Goal: Navigation & Orientation: Find specific page/section

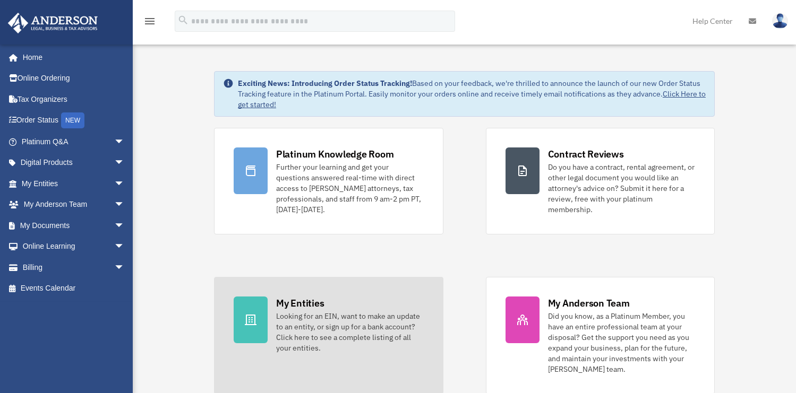
click at [335, 319] on div "Looking for an EIN, want to make an update to an entity, or sign up for a bank …" at bounding box center [350, 332] width 148 height 42
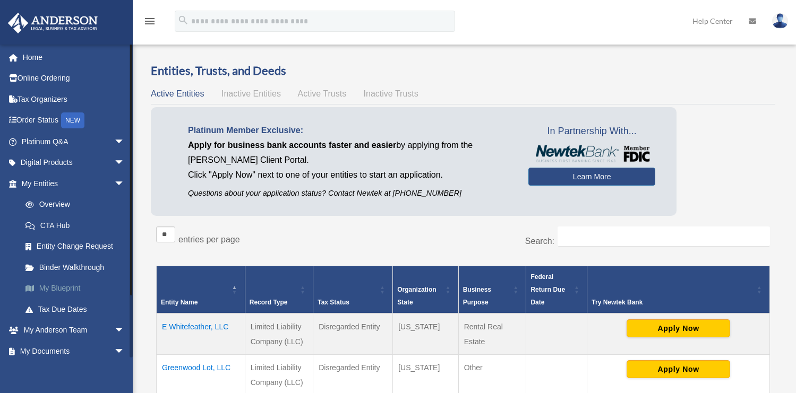
click at [65, 287] on link "My Blueprint" at bounding box center [78, 288] width 126 height 21
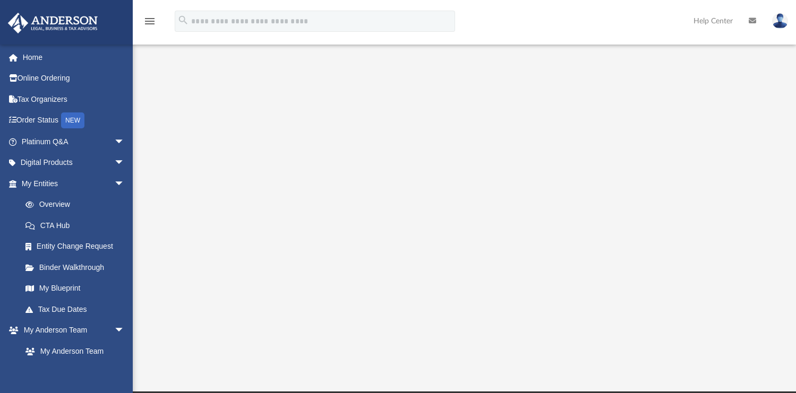
scroll to position [133, 0]
